Goal: Information Seeking & Learning: Check status

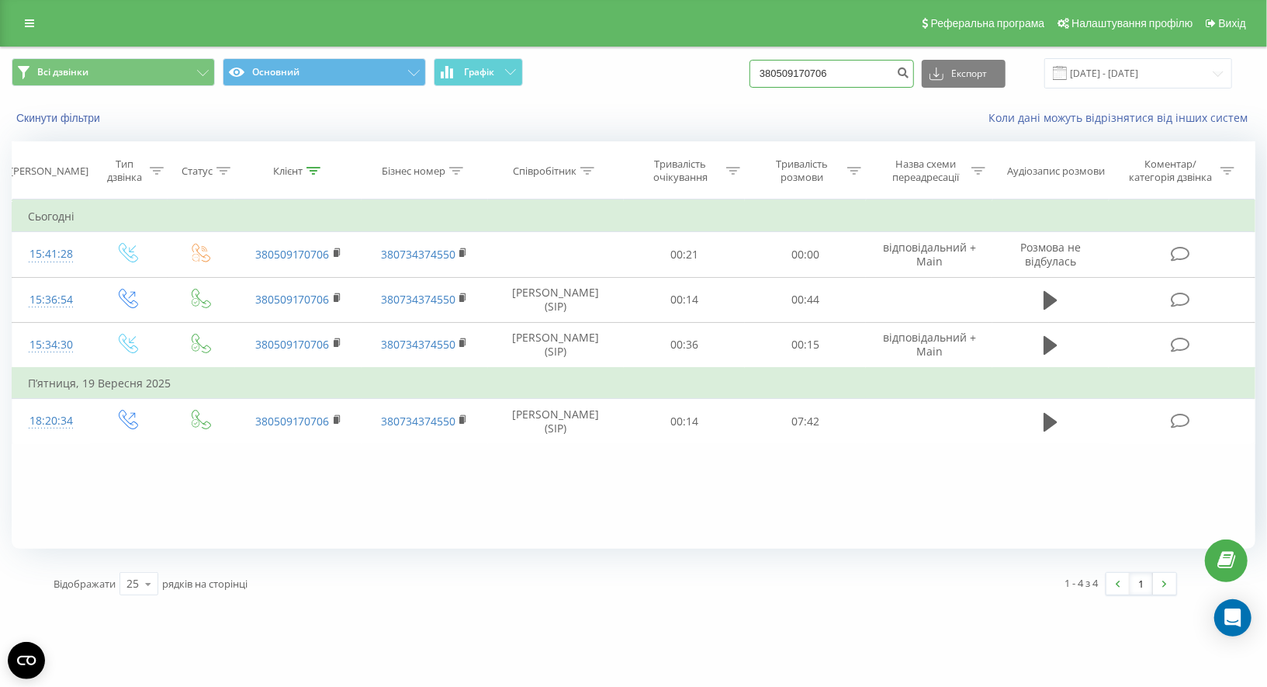
click at [826, 67] on input "380509170706" at bounding box center [831, 74] width 164 height 28
paste input "(095) 567-07-55"
type input "0955670755"
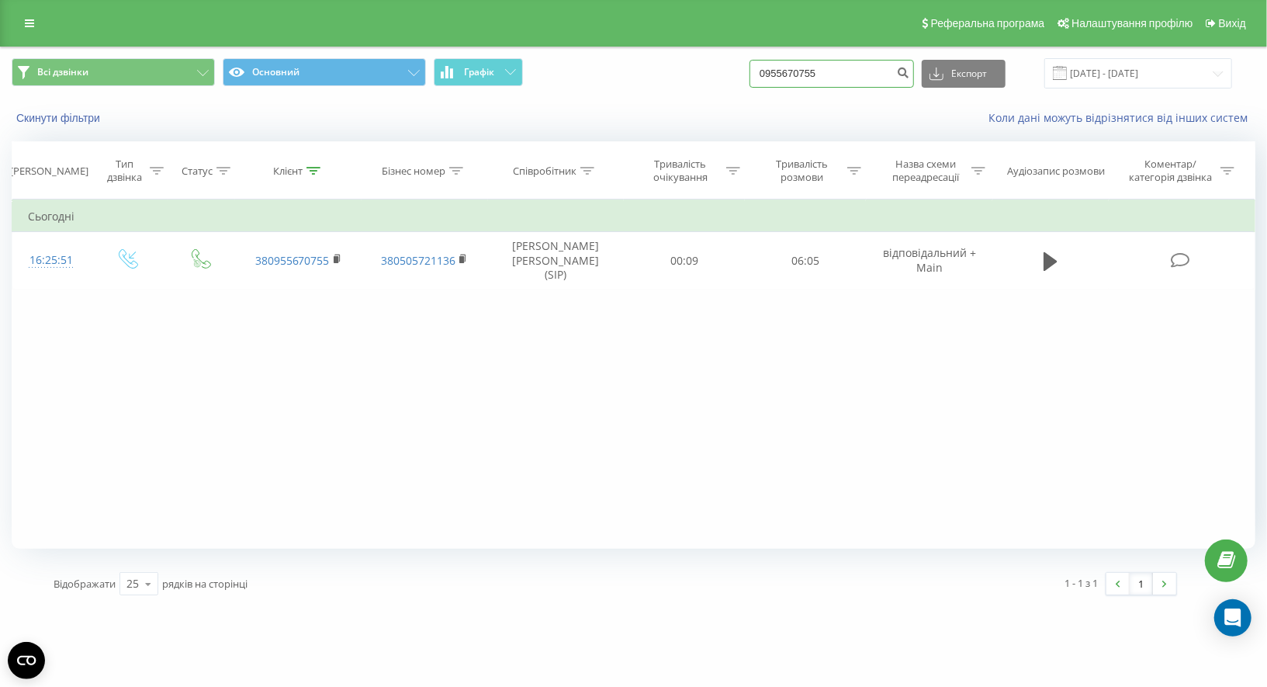
click at [808, 76] on input "0955670755" at bounding box center [831, 74] width 164 height 28
paste input "6407537"
type input "0964075375"
